Goal: Transaction & Acquisition: Purchase product/service

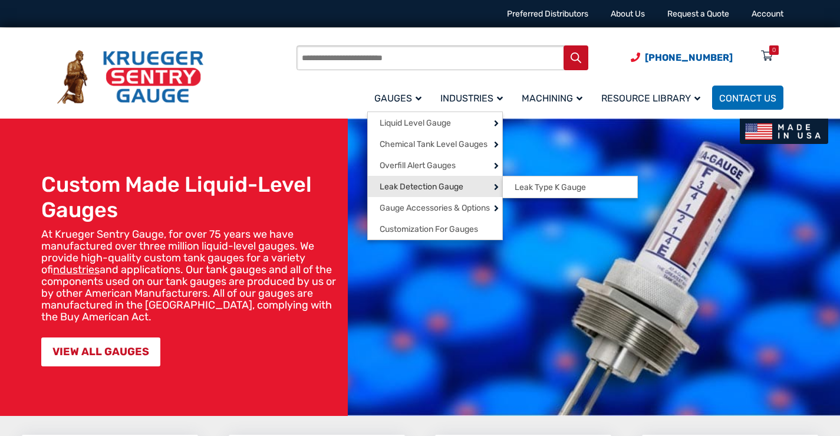
click at [444, 183] on span "Leak Detection Gauge" at bounding box center [422, 187] width 84 height 11
click at [544, 187] on span "Leak Type K Gauge" at bounding box center [550, 187] width 71 height 11
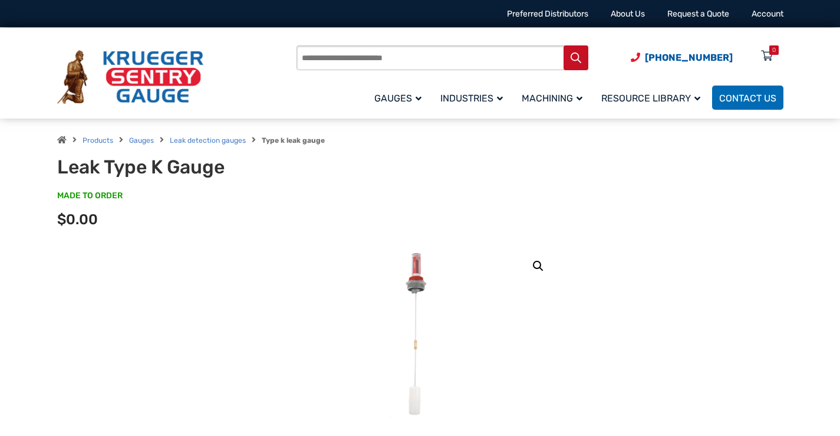
click at [420, 279] on img at bounding box center [420, 334] width 73 height 177
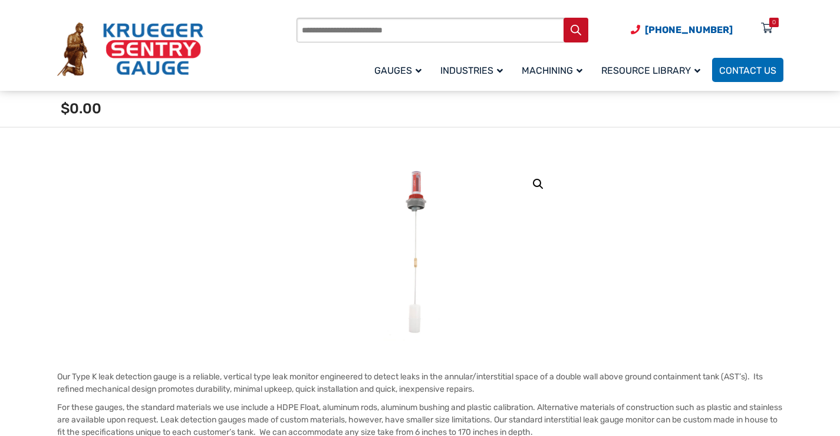
scroll to position [196, 0]
